Goal: Task Accomplishment & Management: Complete application form

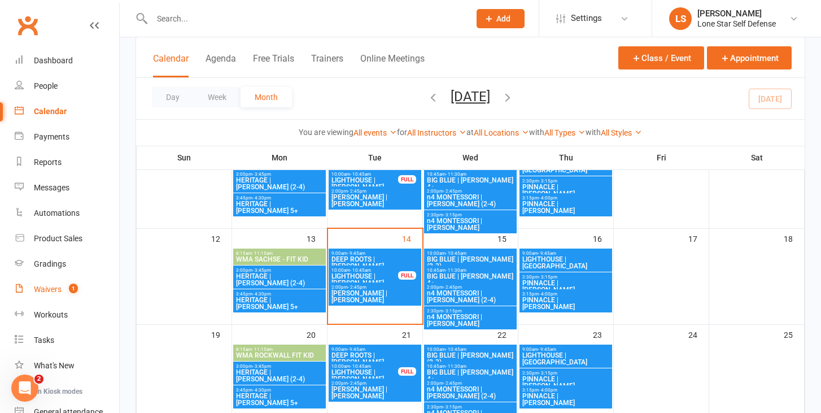
click at [41, 290] on div "Waivers" at bounding box center [48, 289] width 28 height 9
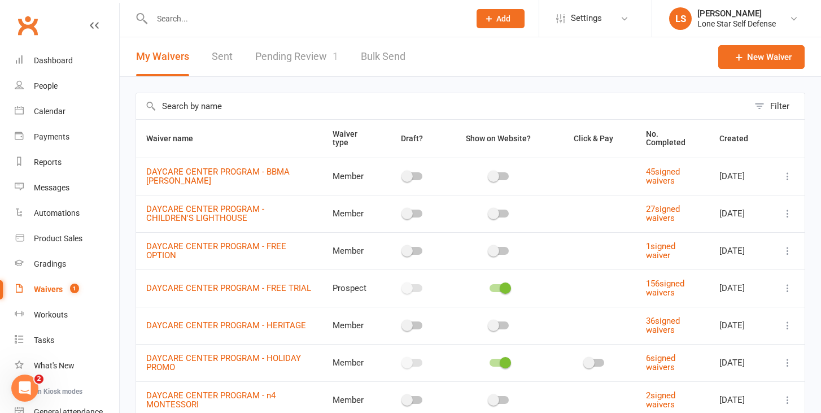
click at [286, 58] on link "Pending Review 1" at bounding box center [296, 56] width 83 height 39
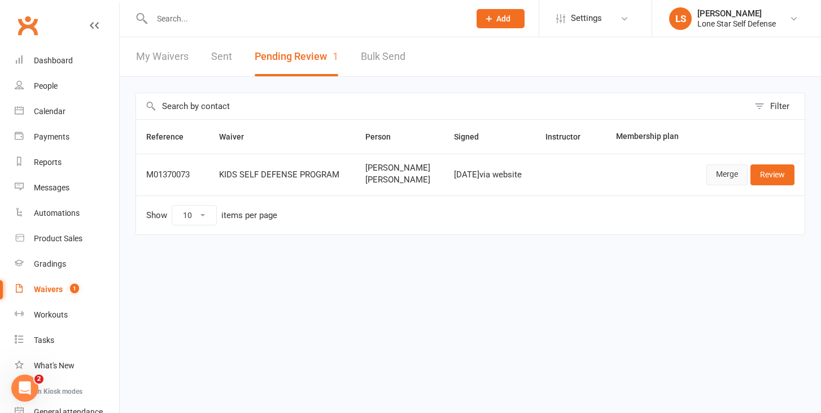
click at [722, 171] on link "Merge" at bounding box center [727, 174] width 41 height 20
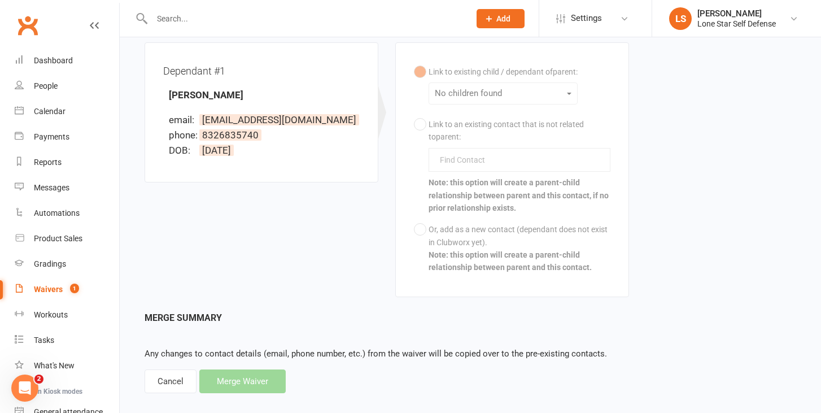
scroll to position [303, 0]
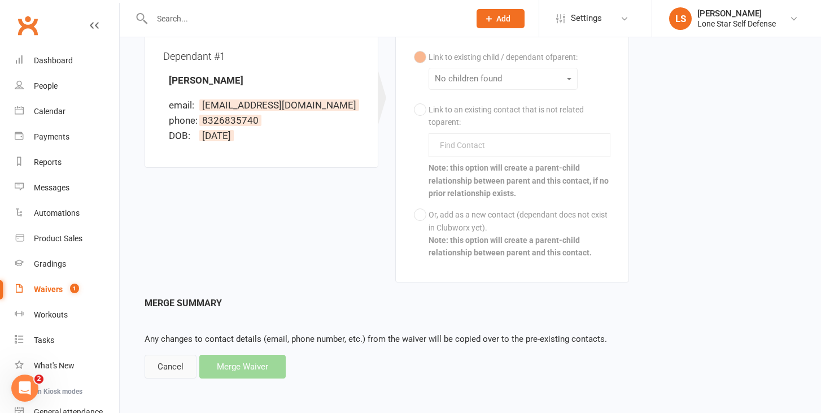
click at [189, 358] on div "Cancel" at bounding box center [171, 367] width 52 height 24
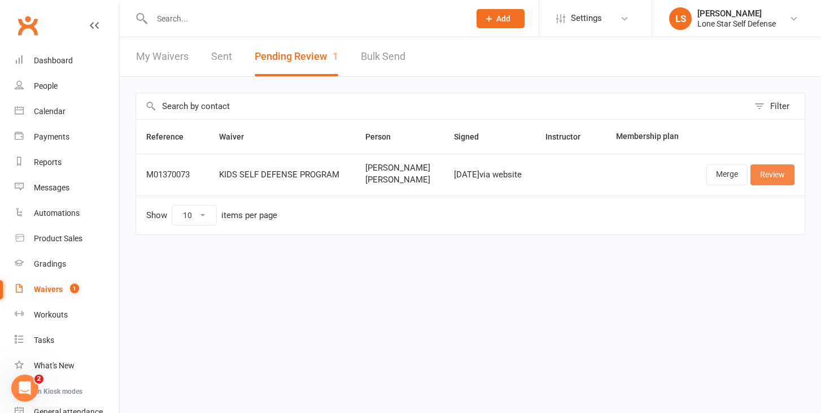
click at [772, 172] on link "Review" at bounding box center [773, 174] width 44 height 20
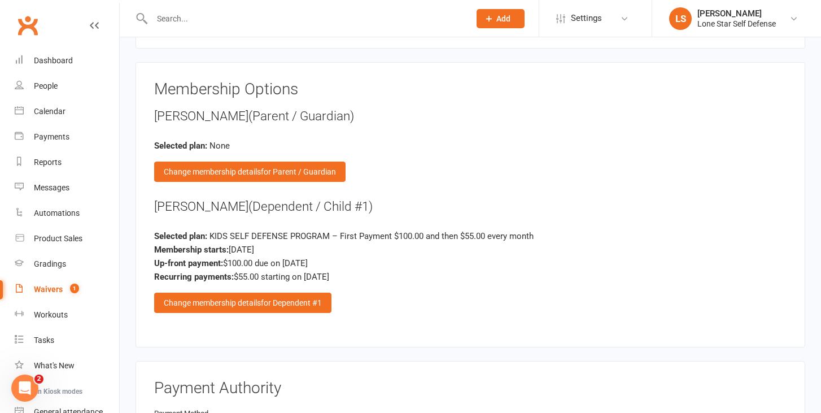
scroll to position [1144, 0]
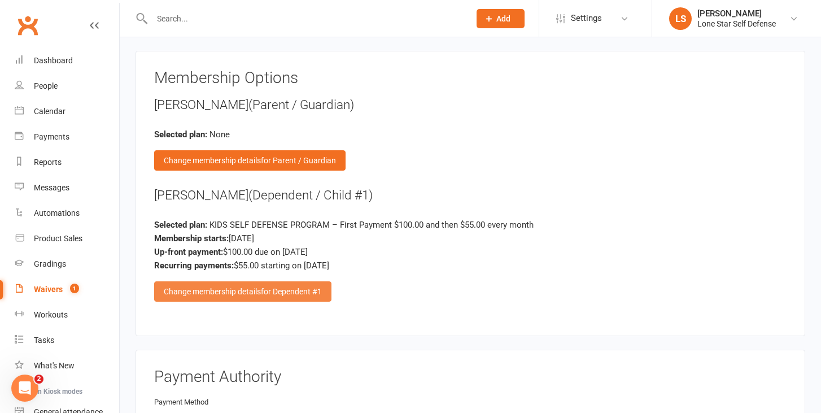
click at [308, 281] on div "Change membership details for Dependent #1" at bounding box center [242, 291] width 177 height 20
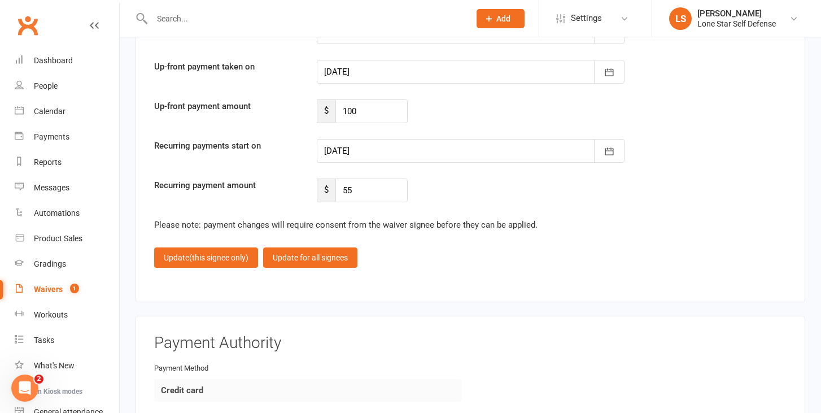
scroll to position [1759, 0]
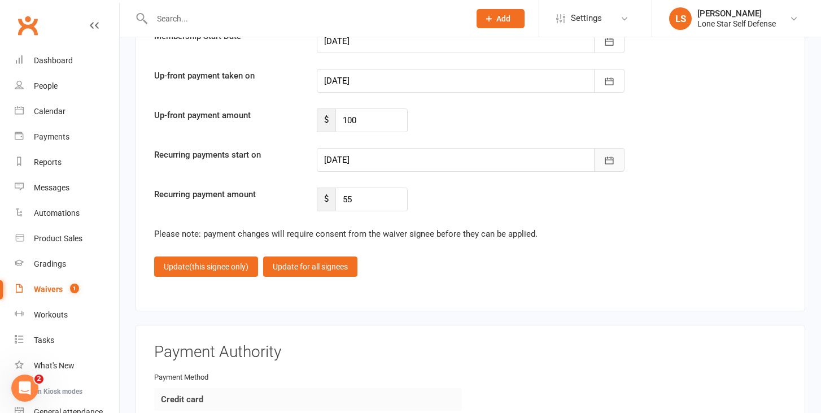
click at [610, 155] on icon "button" at bounding box center [609, 160] width 11 height 11
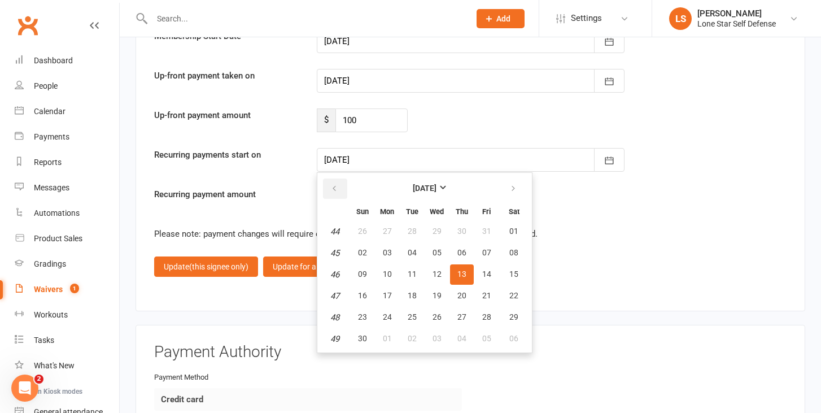
click at [332, 184] on icon "button" at bounding box center [334, 188] width 8 height 9
click at [612, 160] on icon "button" at bounding box center [609, 160] width 11 height 11
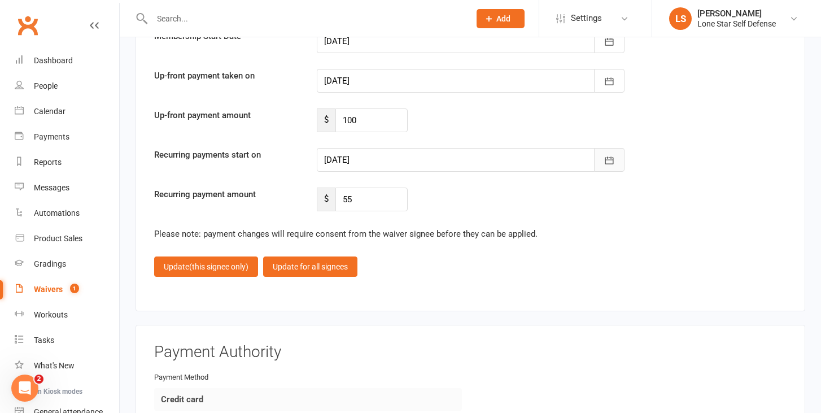
click at [612, 160] on icon "button" at bounding box center [609, 160] width 11 height 11
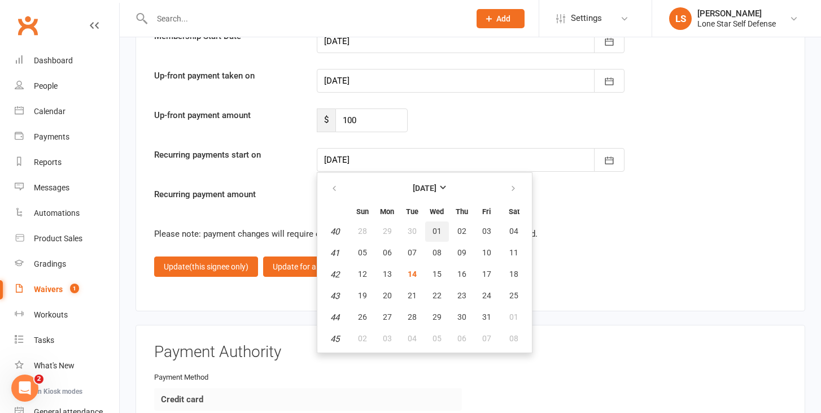
click at [437, 227] on span "01" at bounding box center [437, 231] width 9 height 9
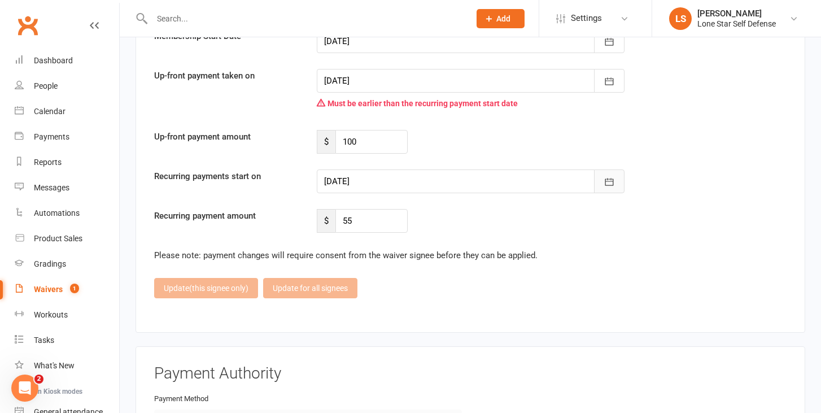
click at [608, 181] on icon "button" at bounding box center [609, 181] width 11 height 11
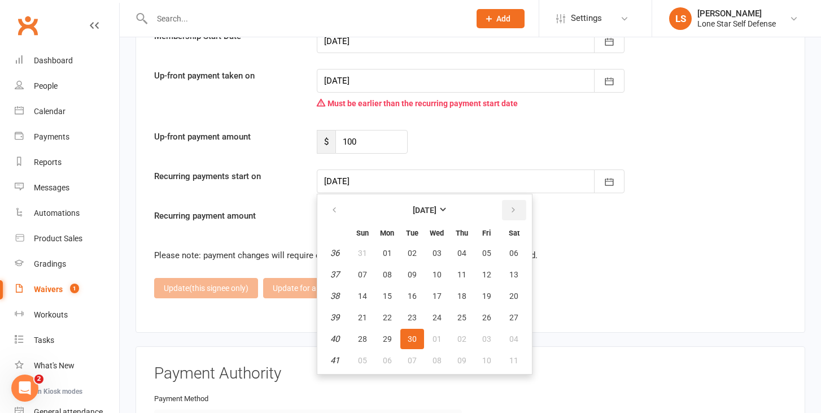
click at [511, 207] on icon "button" at bounding box center [514, 210] width 8 height 9
click at [512, 250] on span "01" at bounding box center [514, 253] width 9 height 9
type input "[DATE]"
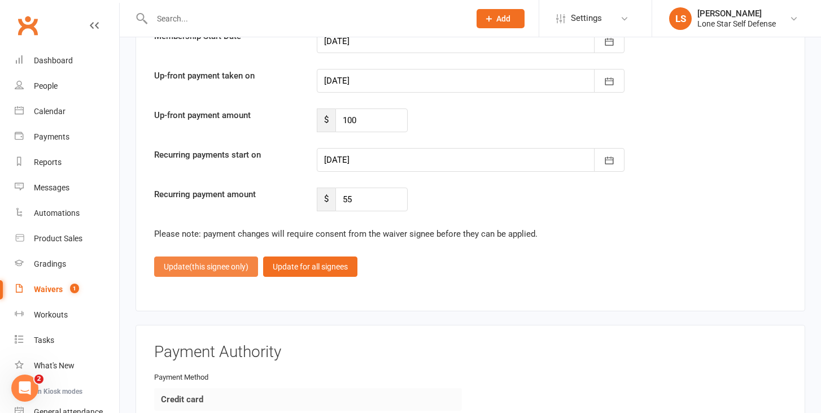
click at [202, 264] on span "(this signee only)" at bounding box center [218, 266] width 59 height 9
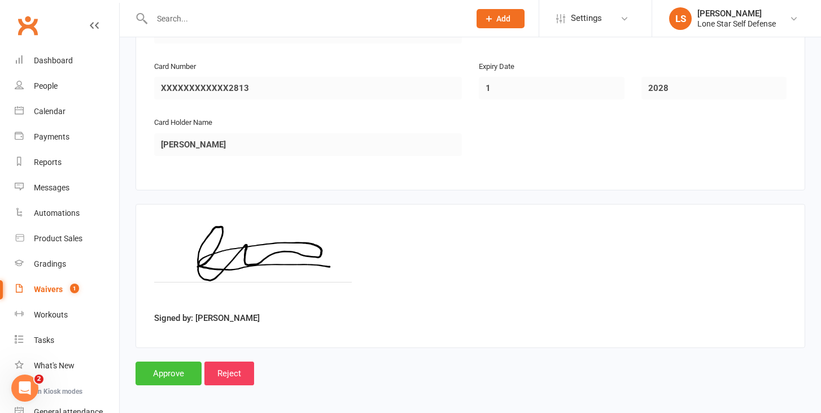
click at [183, 364] on input "Approve" at bounding box center [169, 374] width 66 height 24
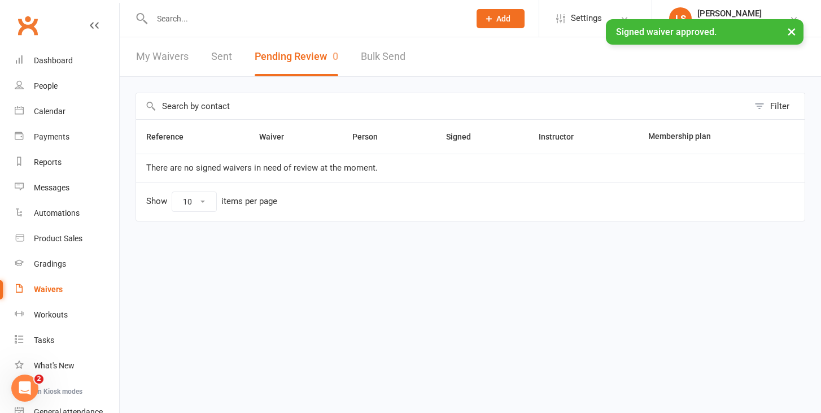
click at [234, 19] on div "× Signed waiver approved." at bounding box center [403, 19] width 807 height 0
click at [210, 19] on div "× Signed waiver approved." at bounding box center [403, 19] width 807 height 0
click at [169, 15] on input "text" at bounding box center [306, 19] width 314 height 16
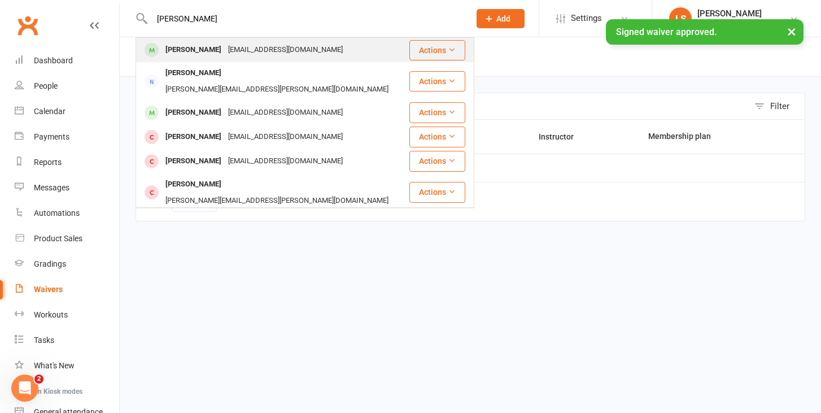
type input "[PERSON_NAME]"
click at [175, 49] on div "[PERSON_NAME]" at bounding box center [193, 50] width 63 height 16
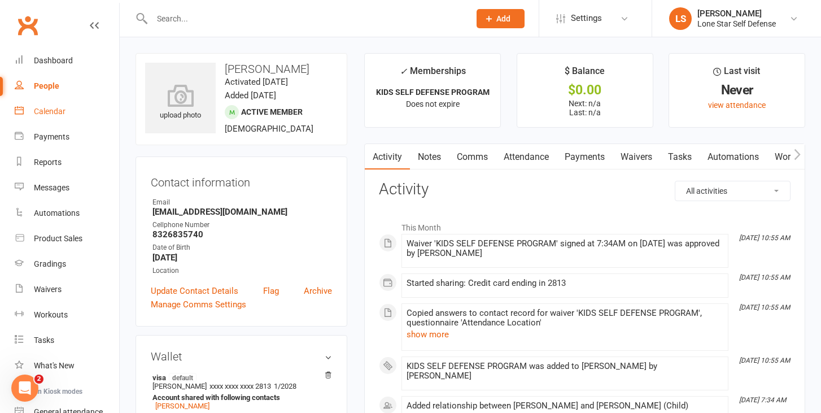
click at [56, 111] on div "Calendar" at bounding box center [50, 111] width 32 height 9
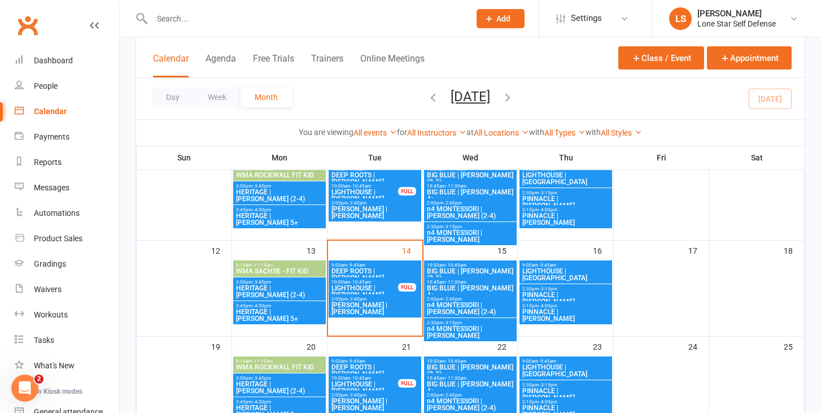
scroll to position [192, 0]
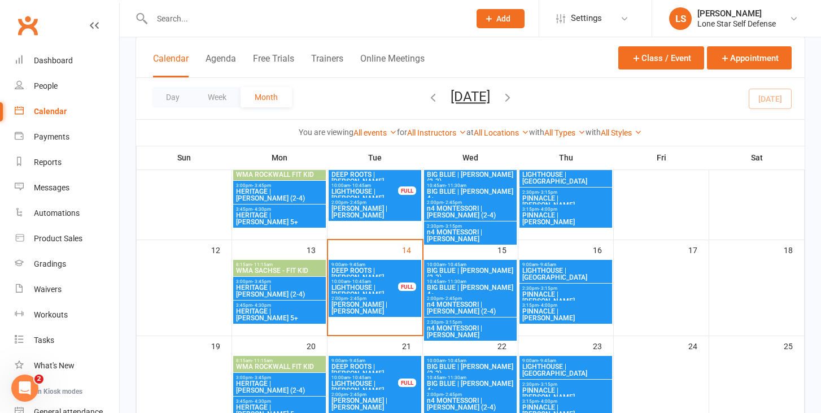
click at [446, 281] on span "- 11:30am" at bounding box center [456, 281] width 21 height 5
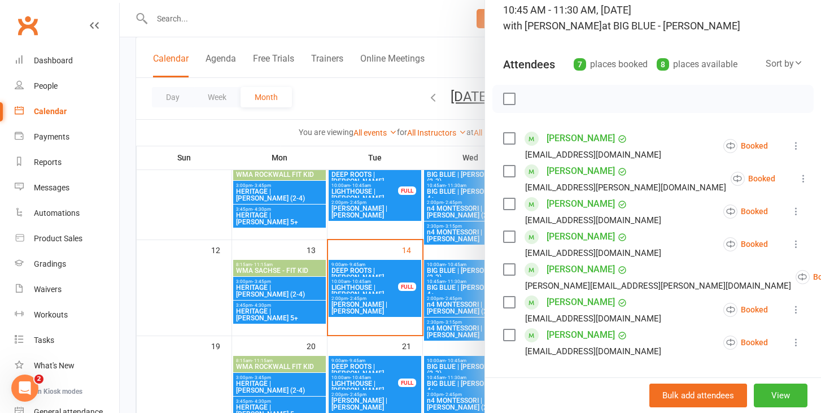
scroll to position [117, 0]
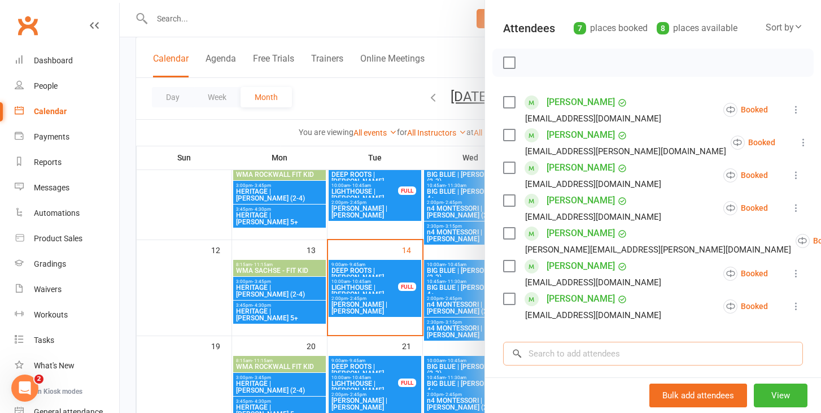
click at [542, 345] on input "search" at bounding box center [653, 354] width 300 height 24
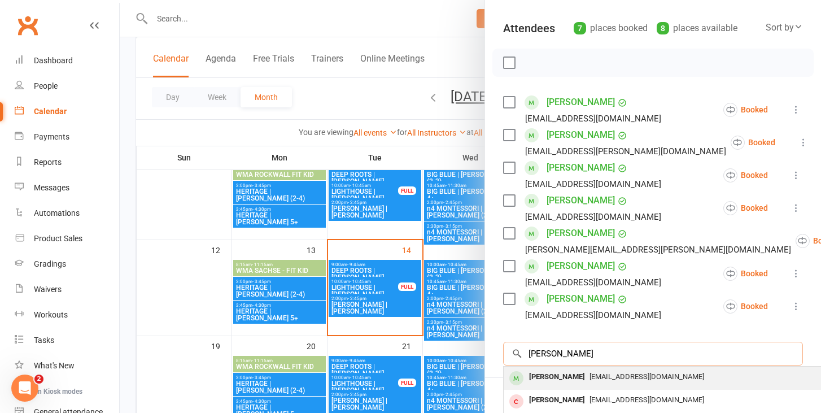
type input "[PERSON_NAME]"
click at [543, 377] on div "[PERSON_NAME]" at bounding box center [557, 377] width 65 height 16
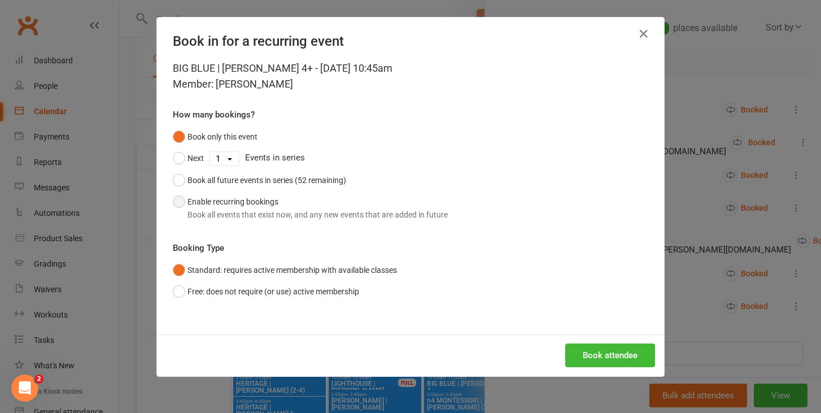
click at [258, 205] on button "Enable recurring bookings Book all events that exist now, and any new events th…" at bounding box center [310, 208] width 275 height 34
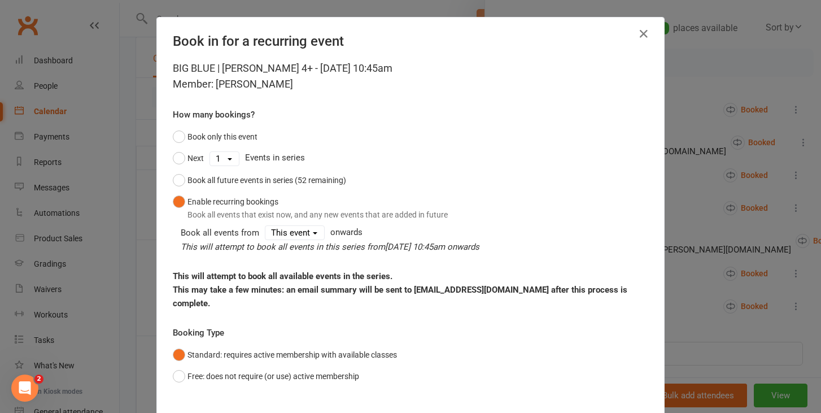
scroll to position [52, 0]
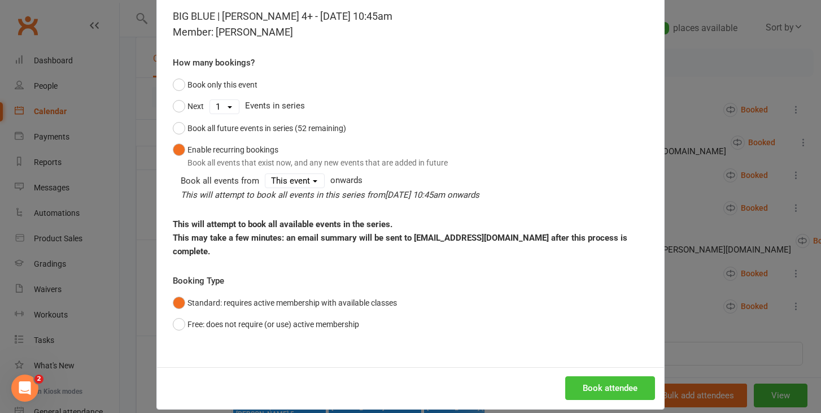
click at [602, 376] on button "Book attendee" at bounding box center [611, 388] width 90 height 24
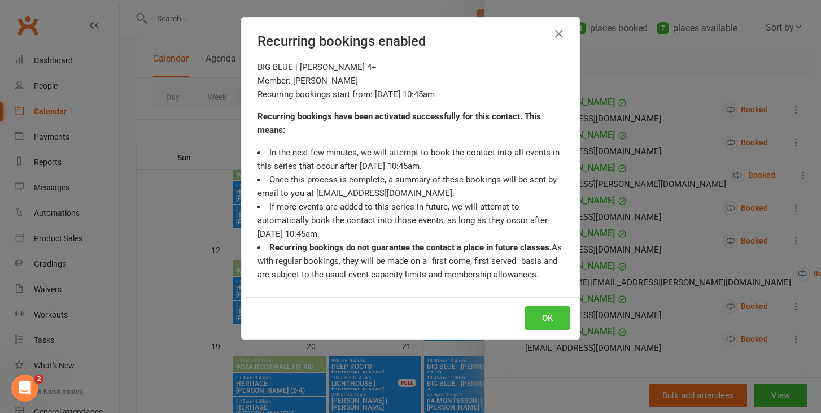
click at [536, 314] on button "OK" at bounding box center [548, 318] width 46 height 24
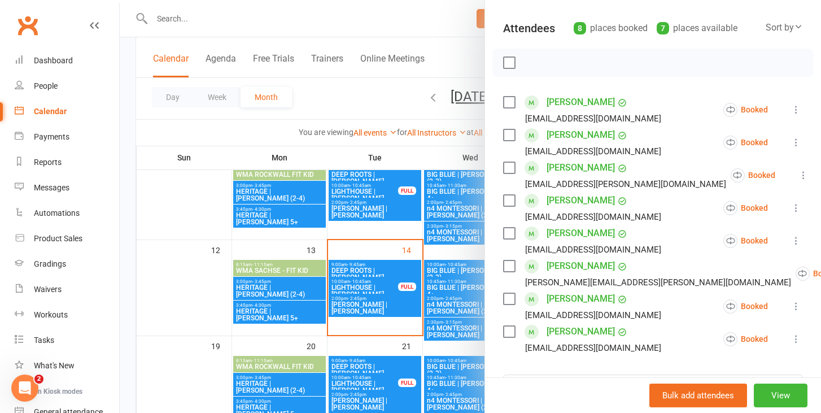
click at [367, 83] on div at bounding box center [471, 206] width 702 height 413
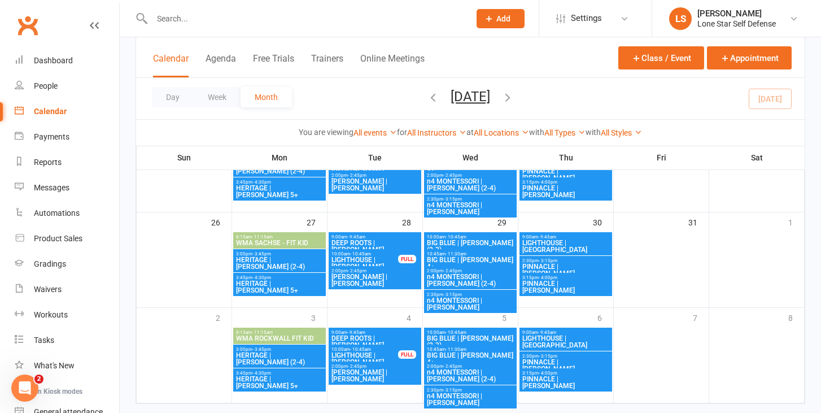
scroll to position [434, 0]
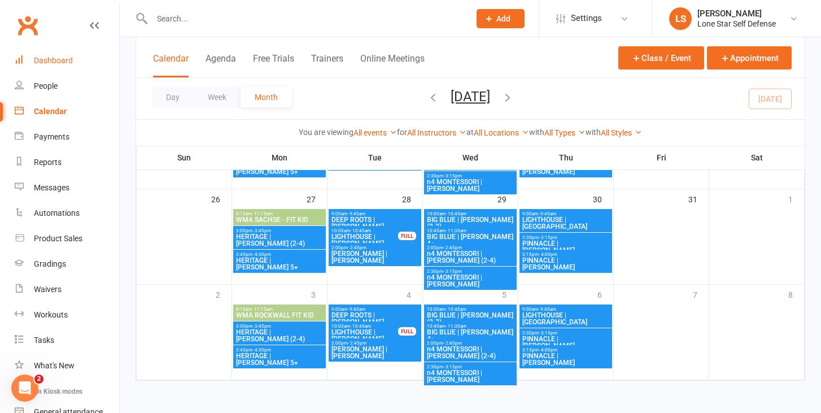
click at [62, 62] on div "Dashboard" at bounding box center [53, 60] width 39 height 9
